Goal: Task Accomplishment & Management: Manage account settings

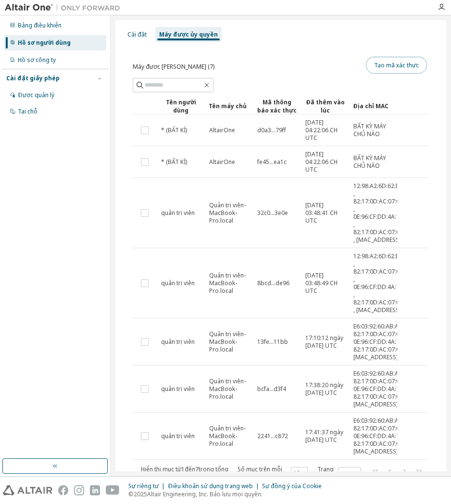
click at [391, 64] on font "Tạo mã xác thực" at bounding box center [396, 65] width 45 height 8
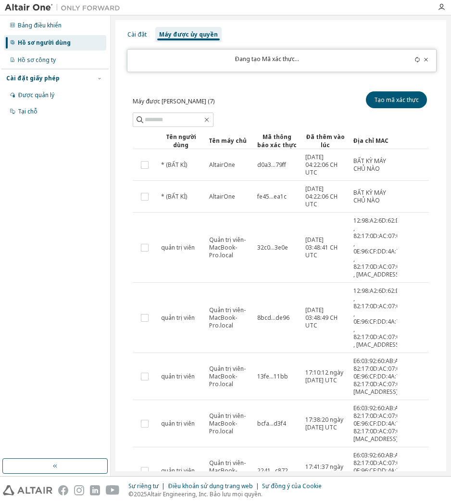
click at [414, 60] on icon at bounding box center [417, 60] width 6 height 6
click at [423, 60] on icon at bounding box center [426, 60] width 6 height 6
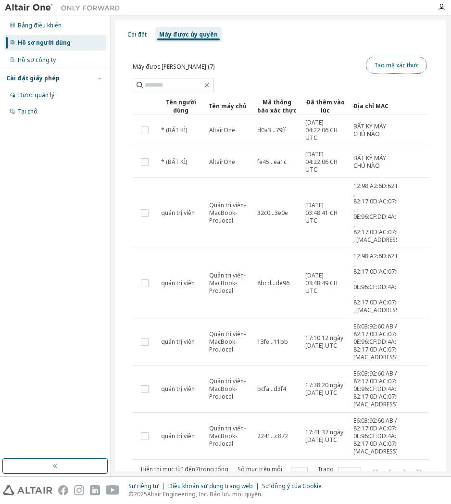
click at [392, 65] on font "Tạo mã xác thực" at bounding box center [396, 65] width 45 height 8
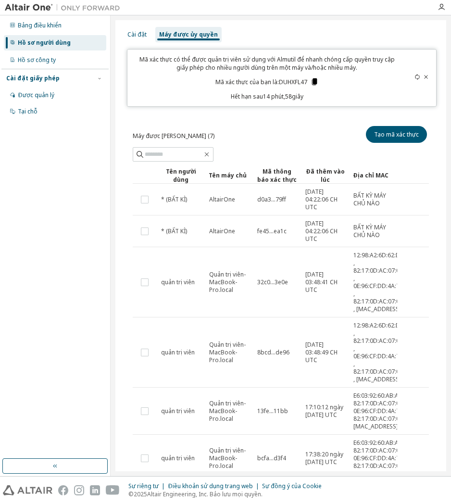
click at [312, 79] on icon at bounding box center [313, 81] width 5 height 7
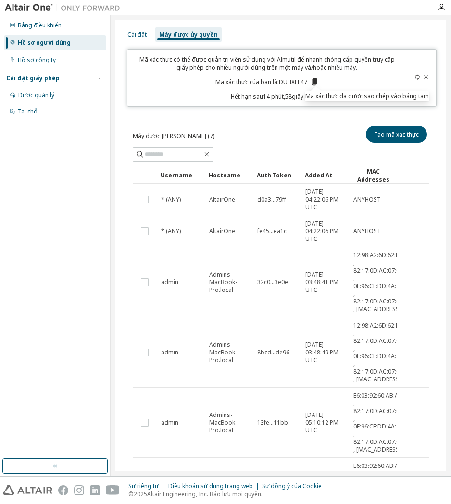
click at [415, 78] on icon at bounding box center [417, 77] width 4 height 6
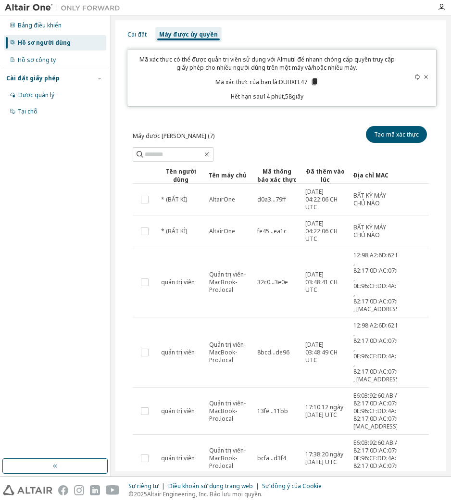
click at [414, 77] on icon at bounding box center [417, 77] width 6 height 6
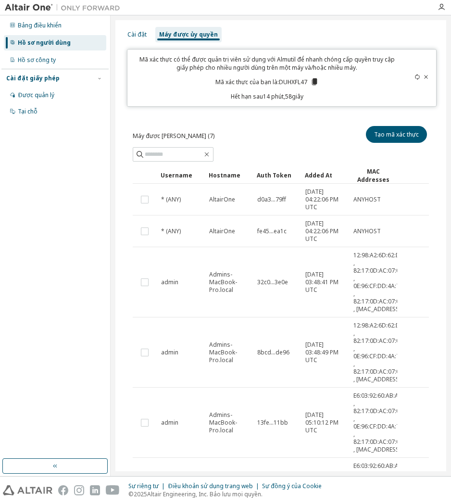
click at [414, 77] on icon at bounding box center [417, 77] width 6 height 6
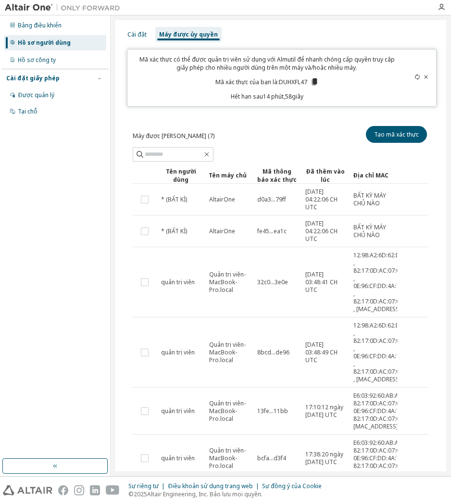
click at [423, 78] on icon at bounding box center [426, 77] width 6 height 6
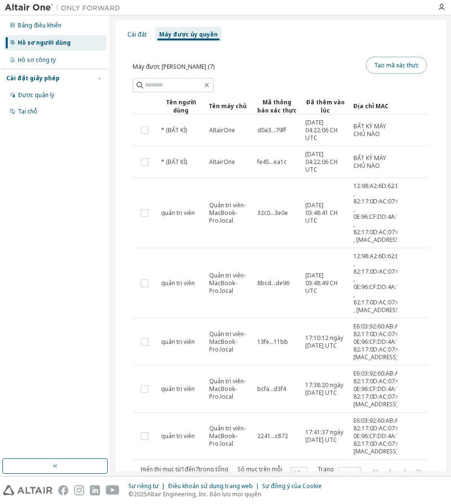
click at [390, 68] on font "Tạo mã xác thực" at bounding box center [396, 65] width 45 height 8
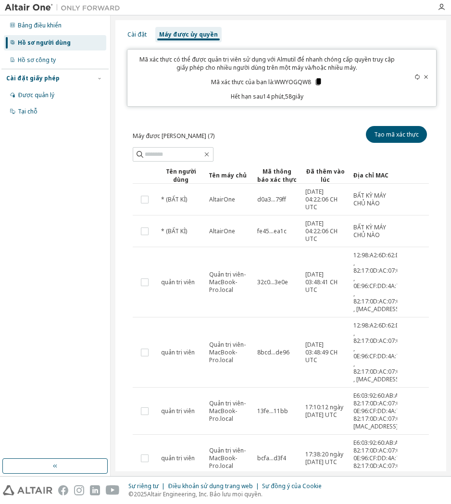
click at [316, 83] on icon at bounding box center [318, 81] width 5 height 7
